Goal: Find specific page/section: Find specific page/section

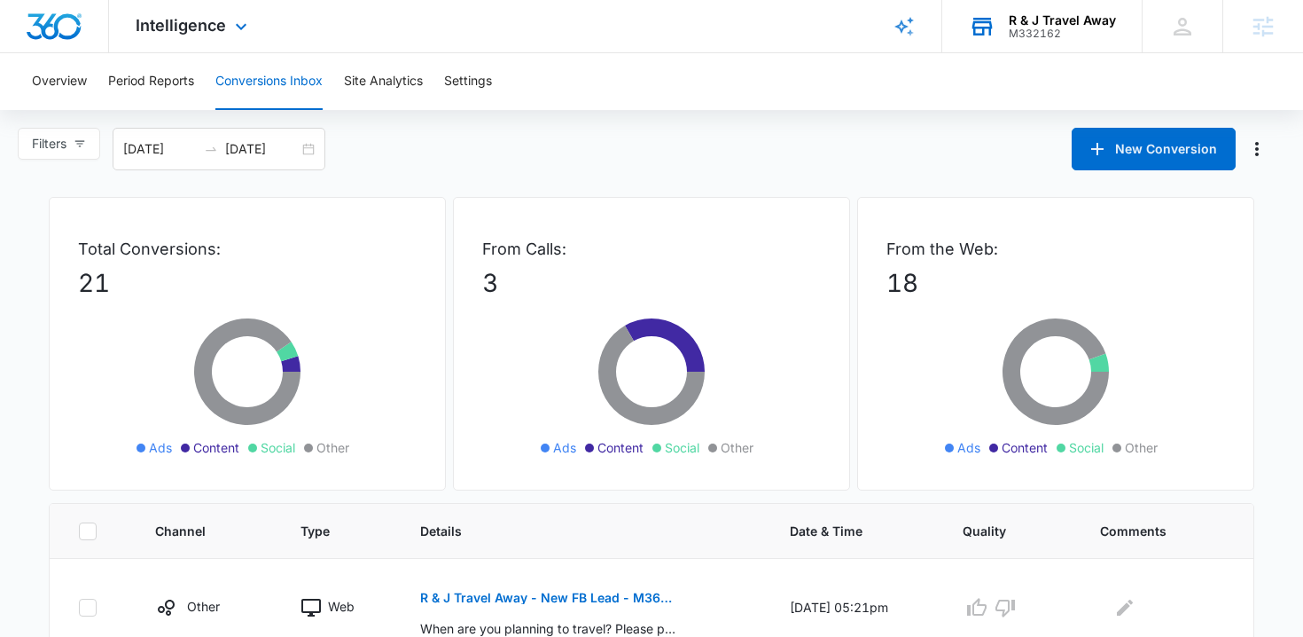
click at [1042, 41] on div "R & J Travel Away M332162 Your Accounts View All" at bounding box center [1042, 26] width 199 height 52
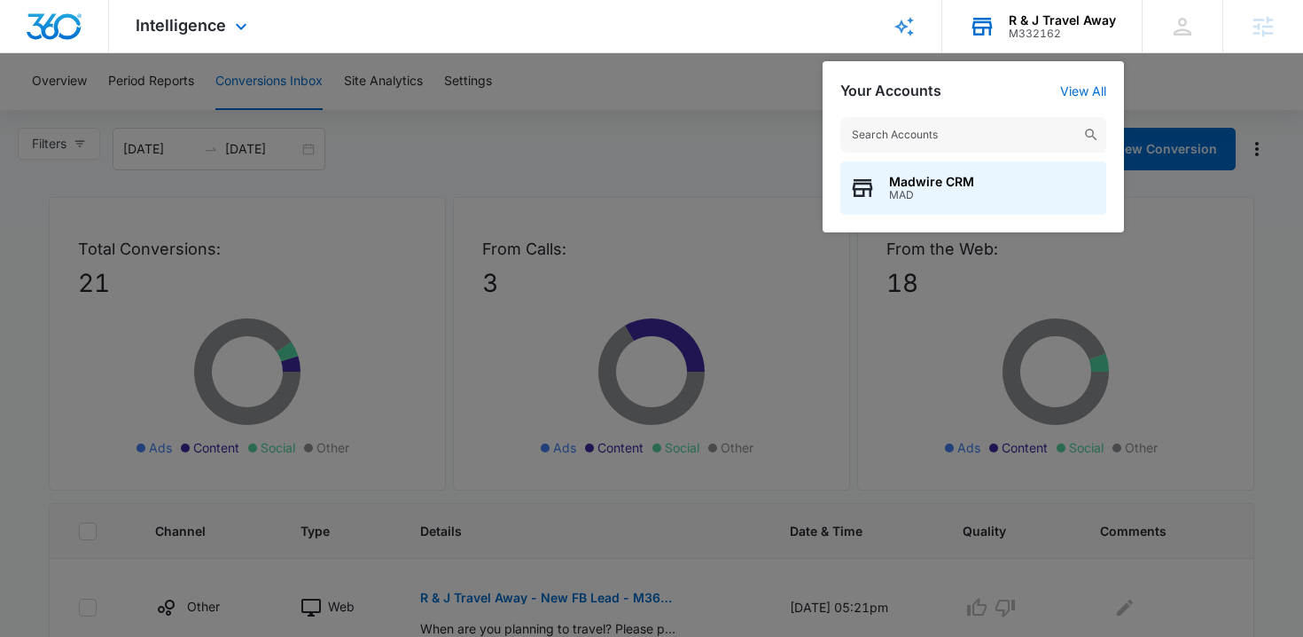
click at [1005, 132] on input "text" at bounding box center [974, 134] width 266 height 35
type input "m318663"
click at [920, 189] on span "M318663" at bounding box center [948, 195] width 118 height 12
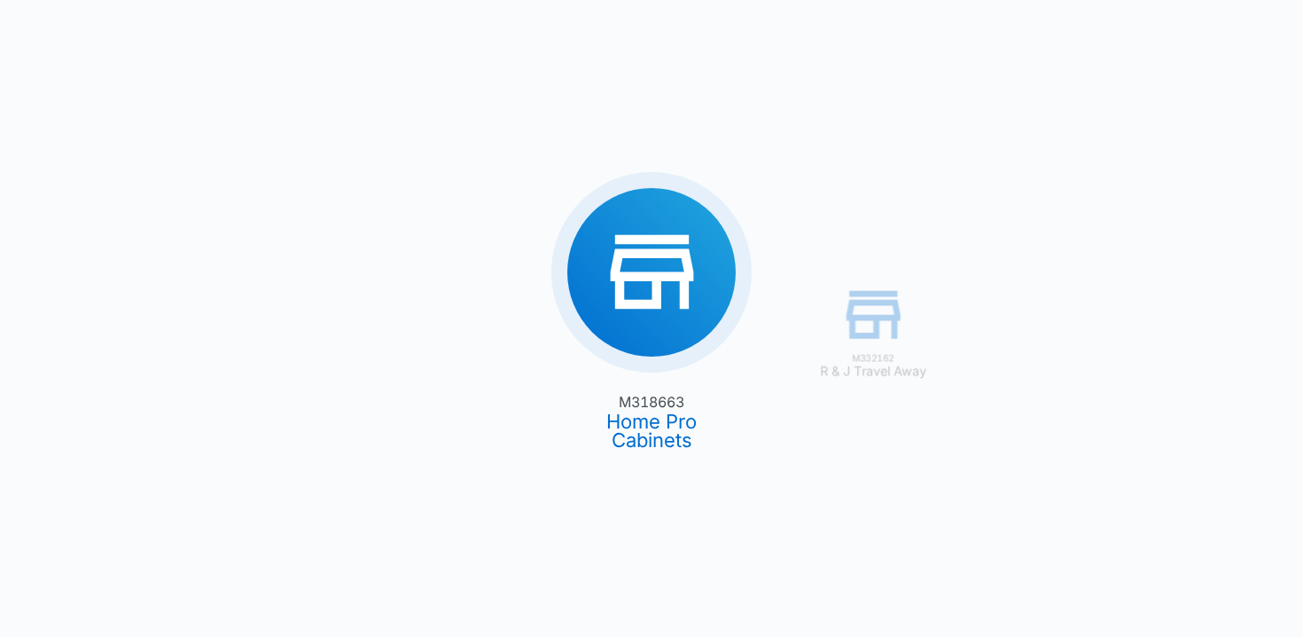
type input "[DATE]"
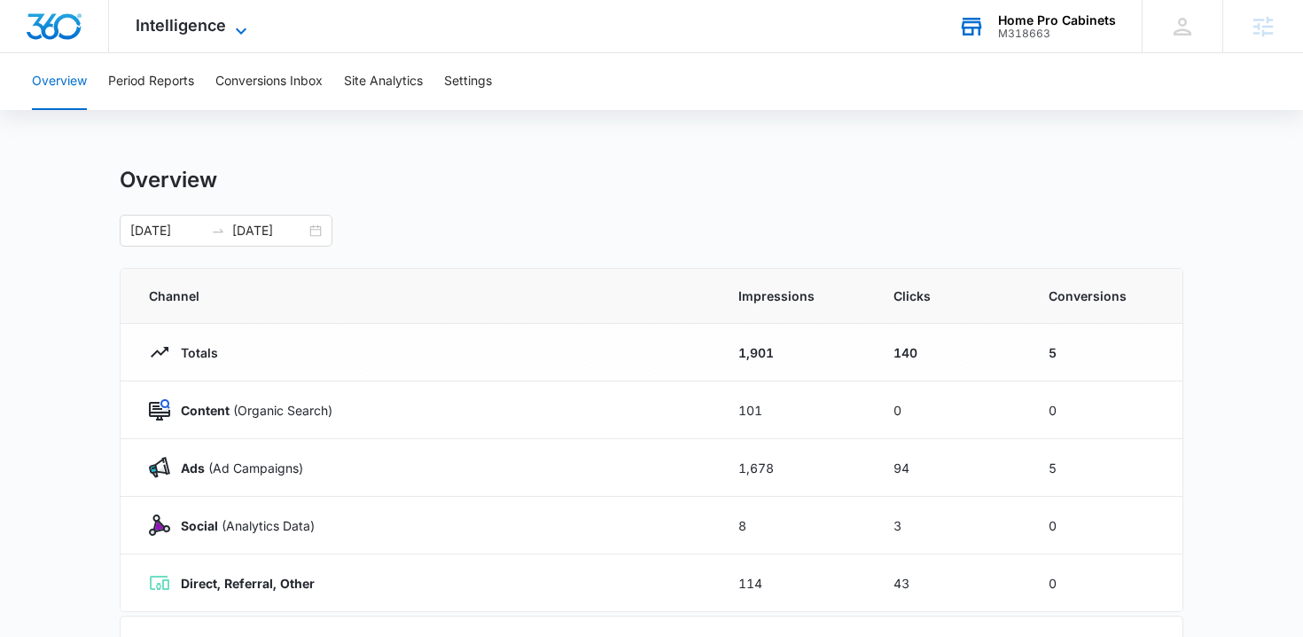
click at [223, 29] on span "Intelligence" at bounding box center [181, 25] width 90 height 19
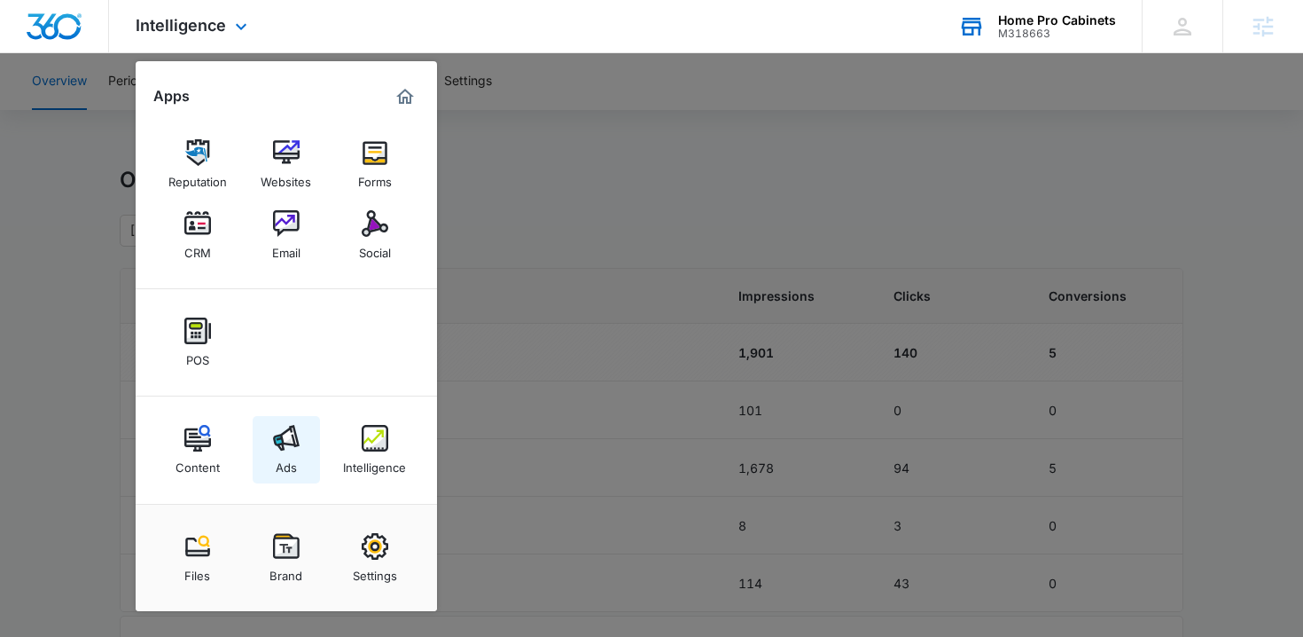
click at [288, 436] on img at bounding box center [286, 438] width 27 height 27
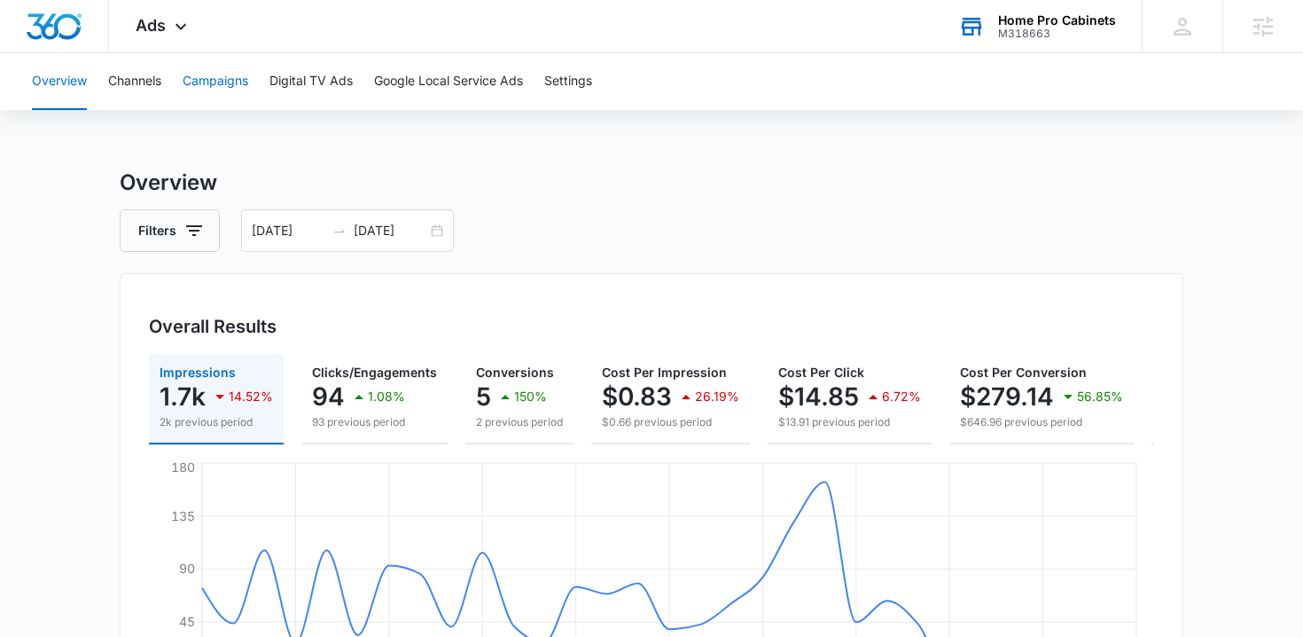
click at [233, 88] on button "Campaigns" at bounding box center [216, 81] width 66 height 57
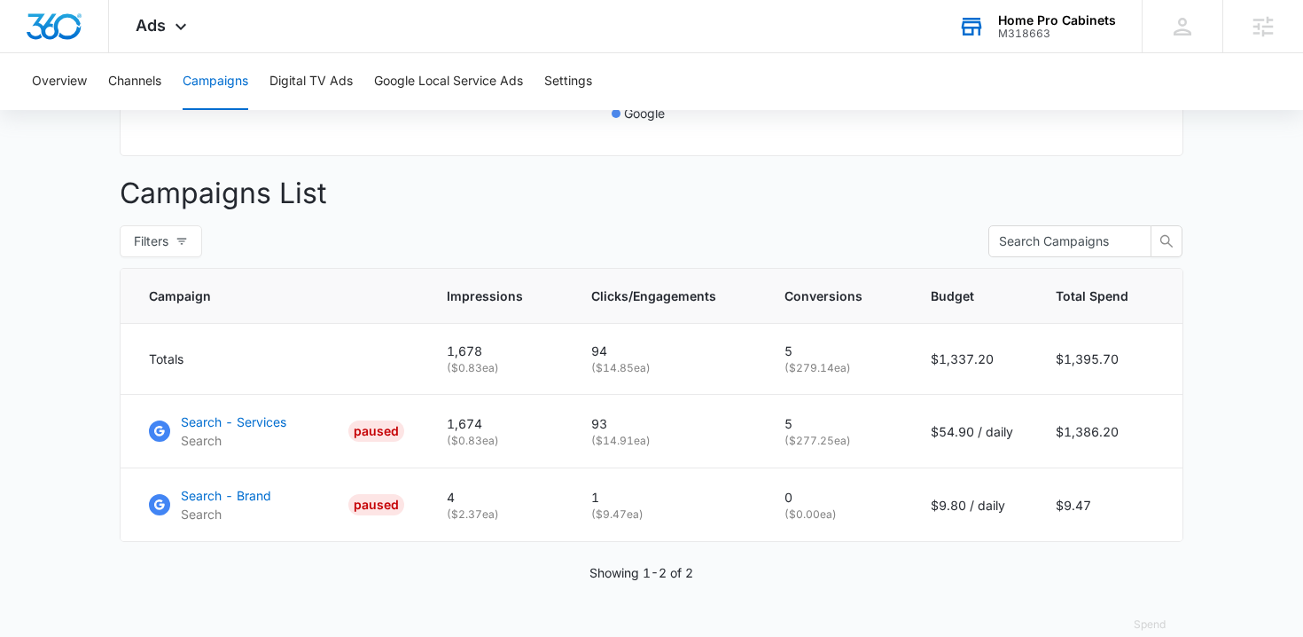
scroll to position [628, 0]
